Goal: Information Seeking & Learning: Compare options

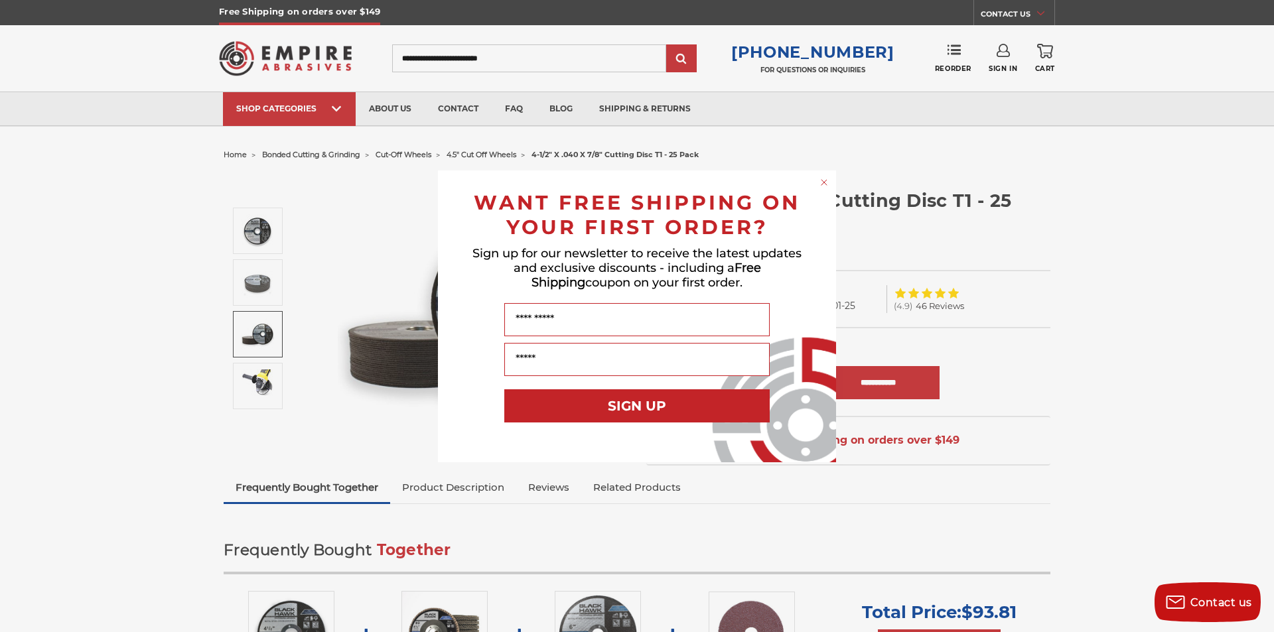
click at [822, 183] on circle "Close dialog" at bounding box center [824, 182] width 13 height 13
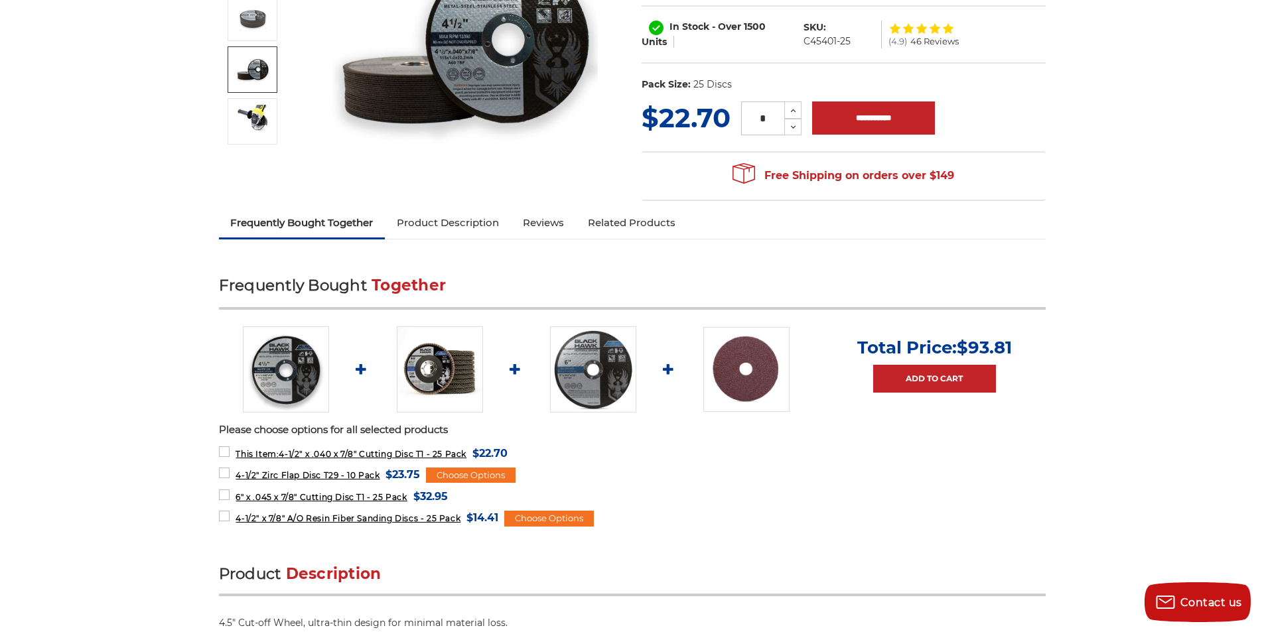
scroll to position [265, 0]
click at [581, 360] on img at bounding box center [593, 369] width 86 height 86
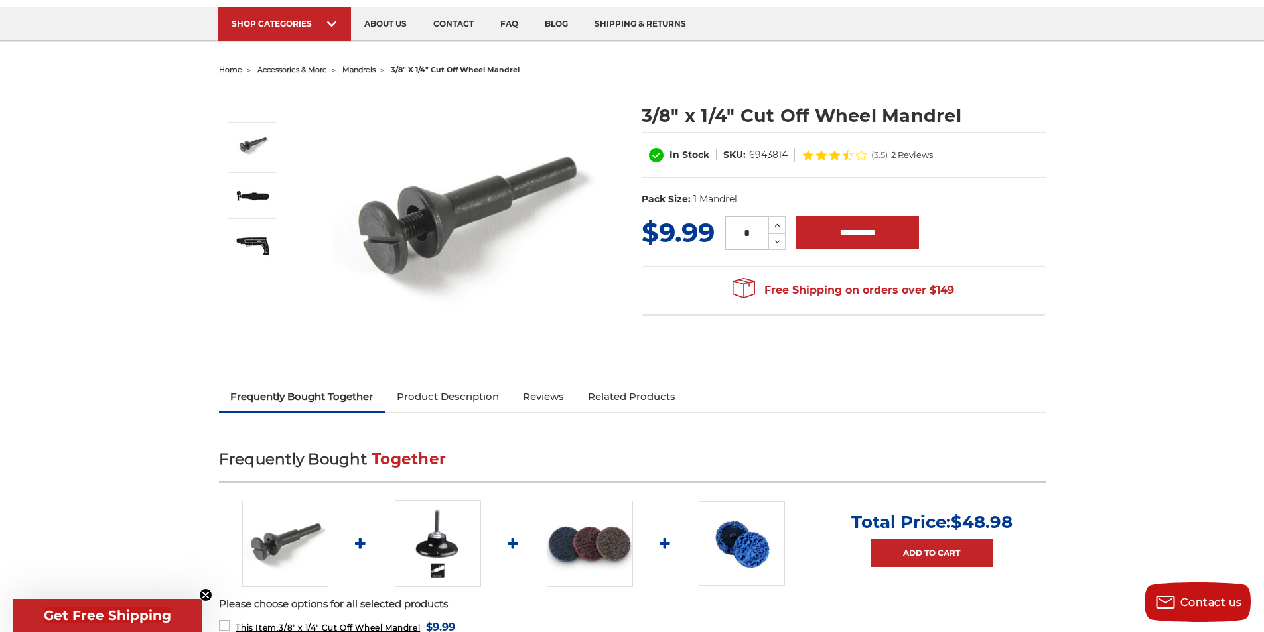
scroll to position [66, 0]
